Goal: Navigation & Orientation: Find specific page/section

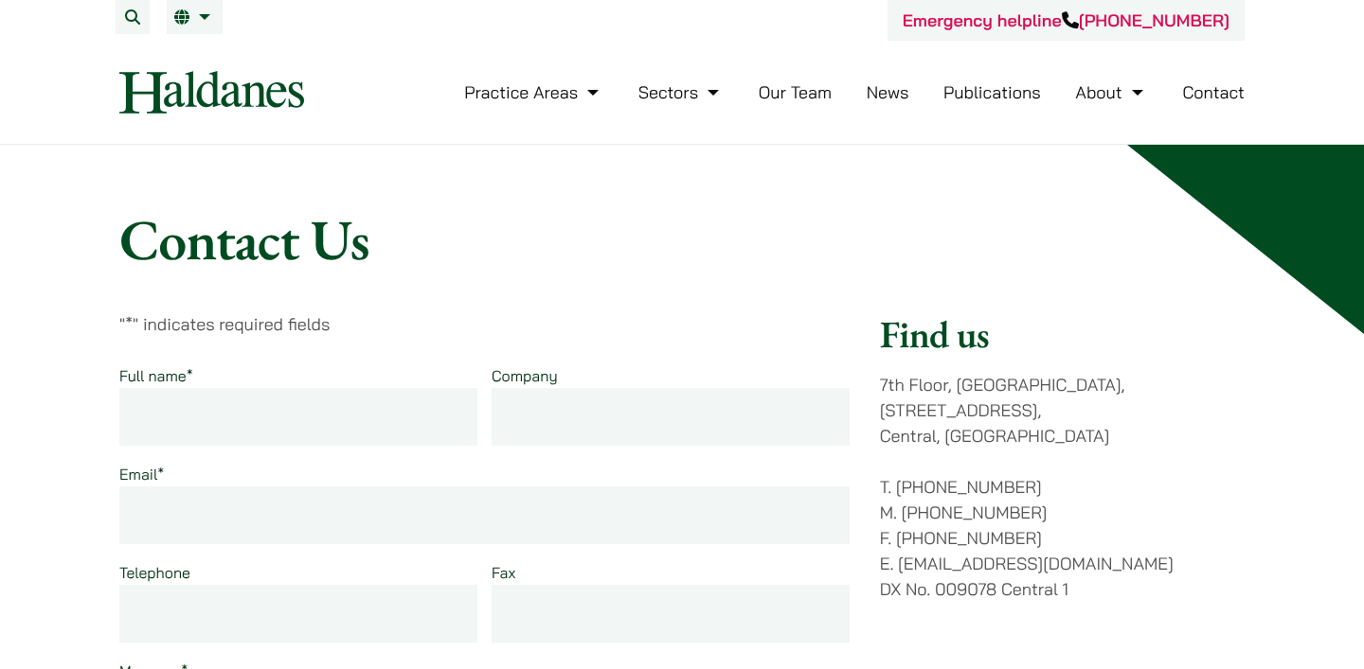
click at [247, 72] on img at bounding box center [211, 92] width 185 height 43
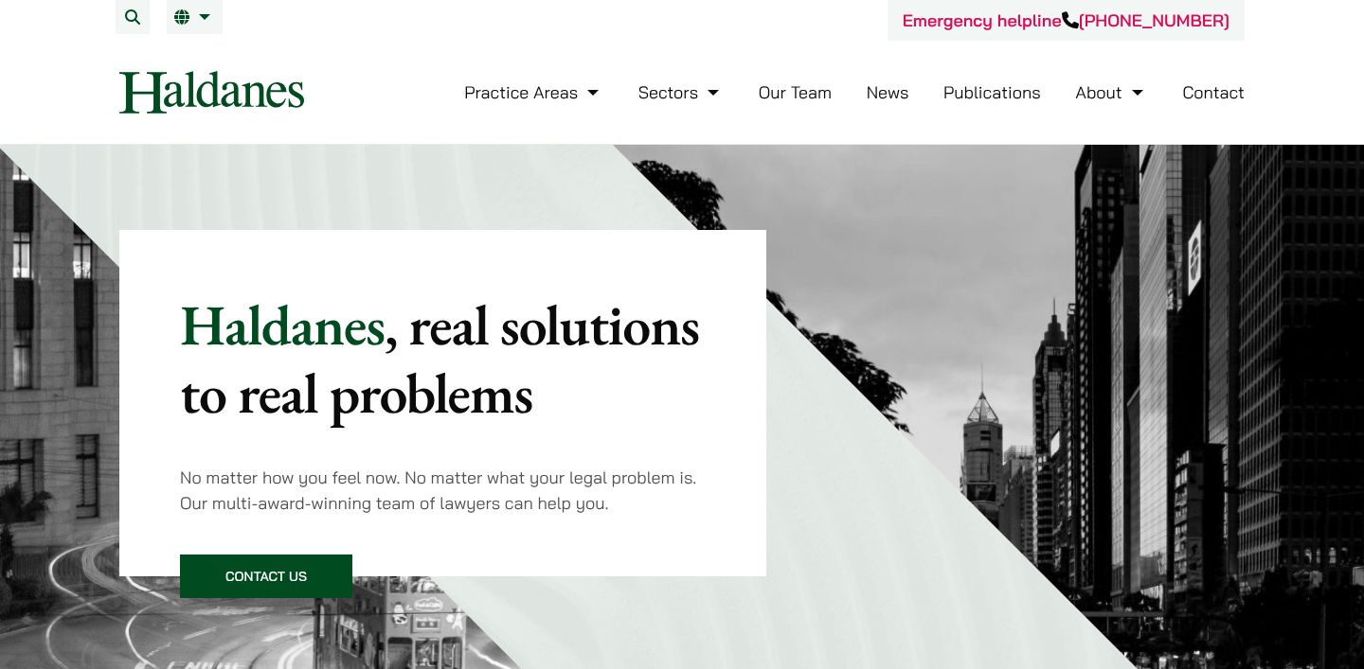
click at [0, 0] on button "Open menu" at bounding box center [0, 0] width 0 height 0
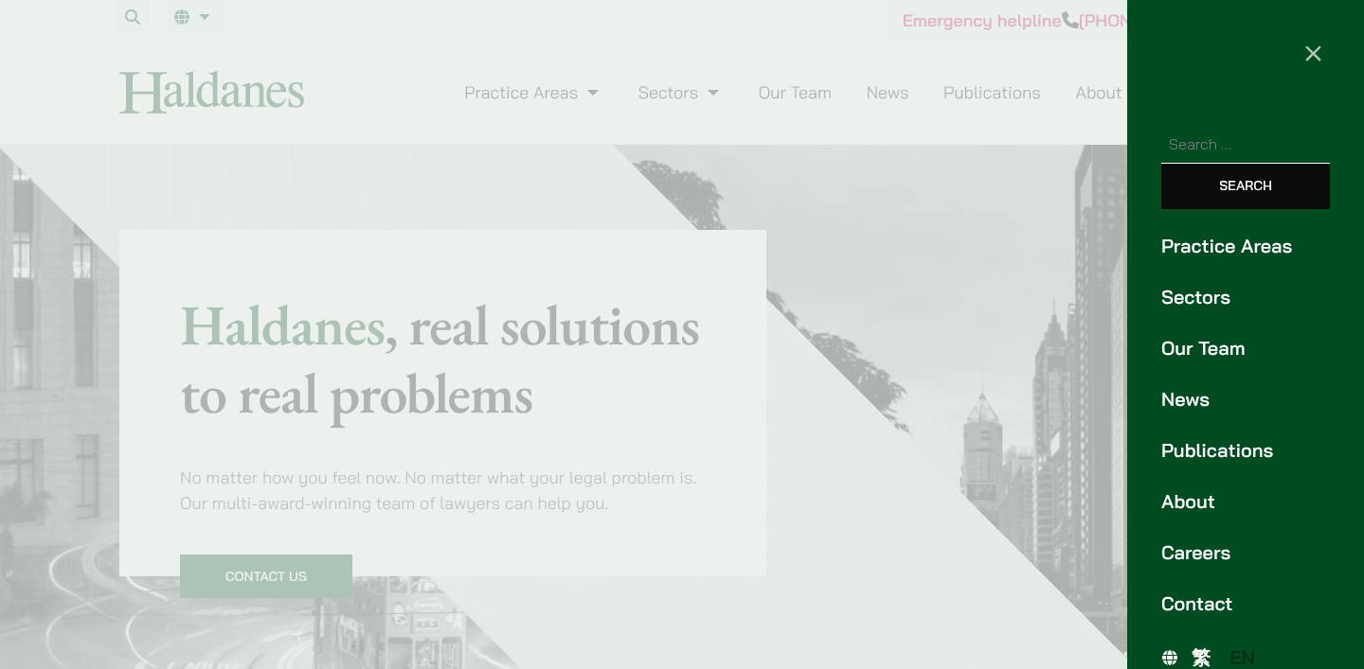
click at [1206, 334] on link "Our Team" at bounding box center [1245, 348] width 169 height 28
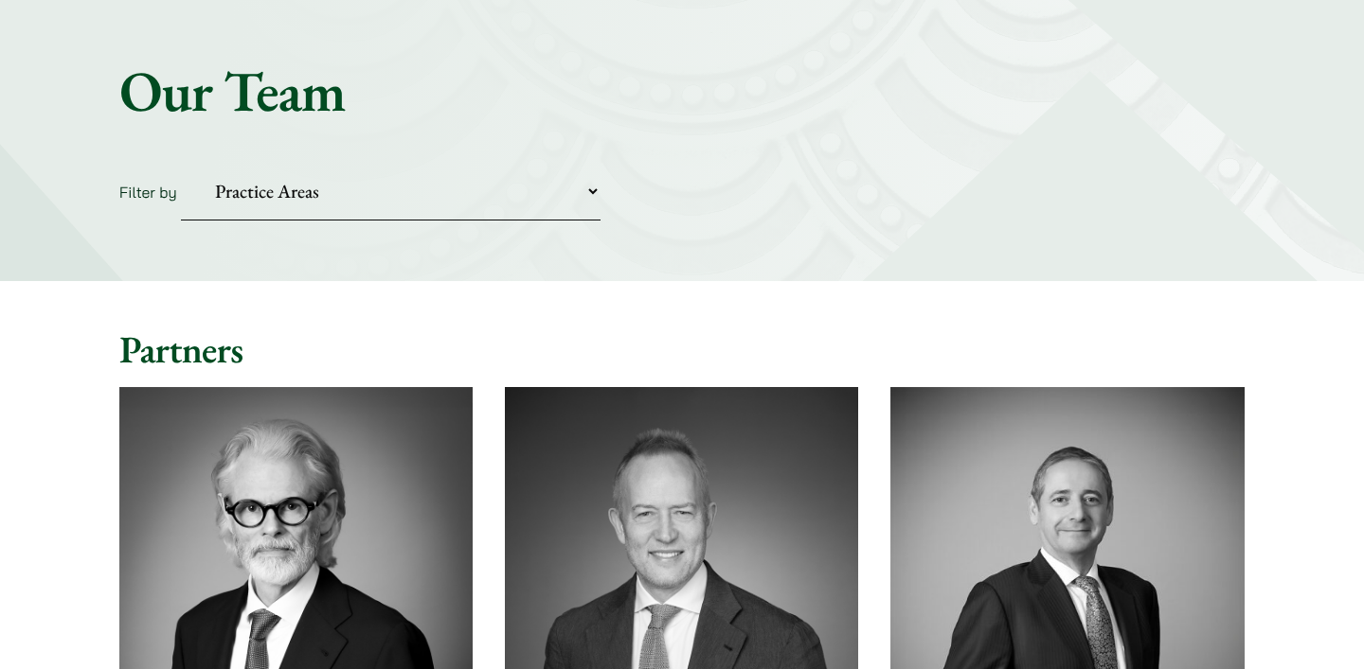
scroll to position [152, 0]
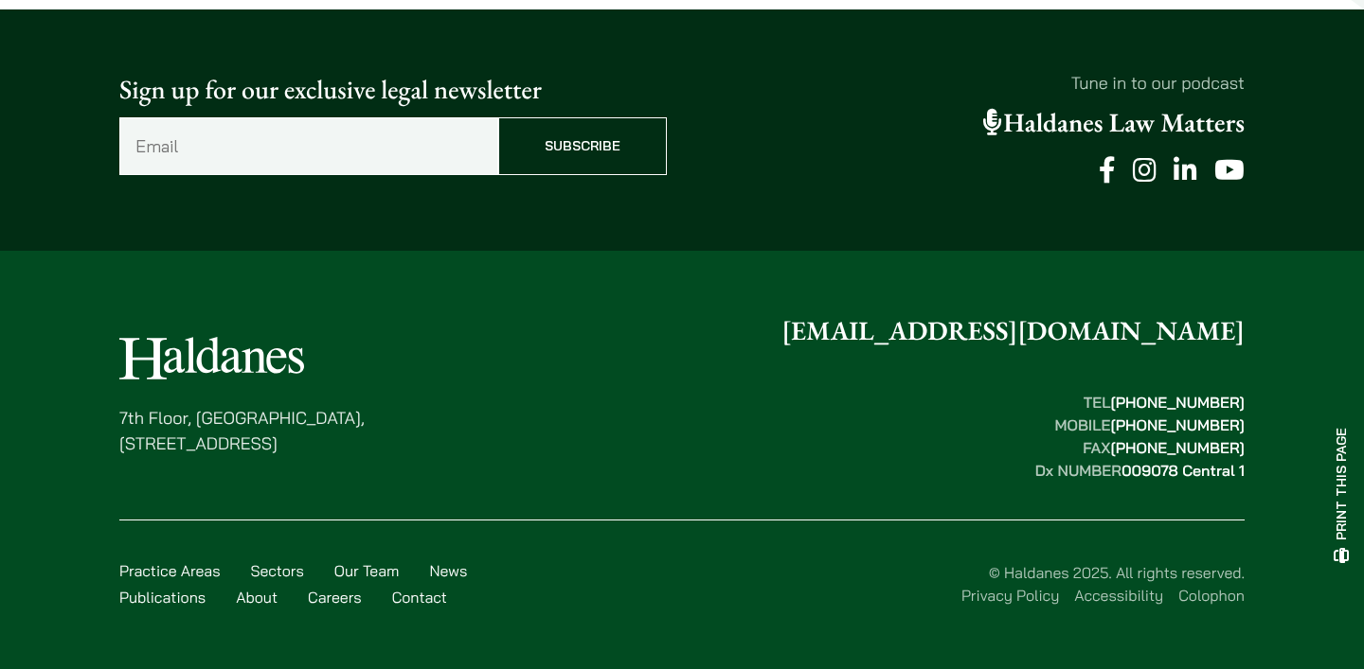
scroll to position [2035, 0]
click at [400, 570] on link "Our Team" at bounding box center [366, 571] width 65 height 19
